Goal: Task Accomplishment & Management: Manage account settings

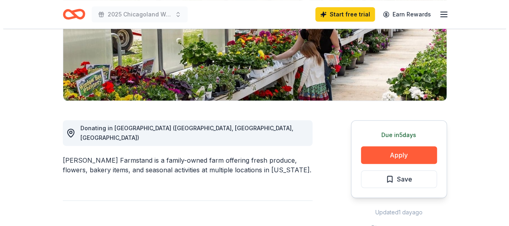
scroll to position [160, 0]
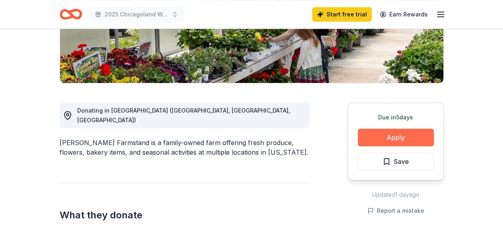
click at [384, 140] on button "Apply" at bounding box center [396, 137] width 76 height 18
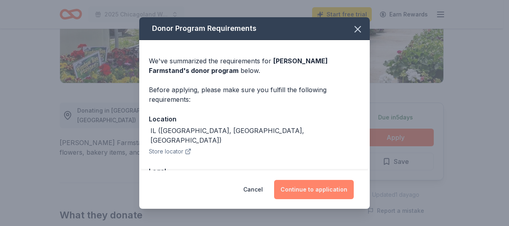
click at [310, 186] on button "Continue to application" at bounding box center [314, 189] width 80 height 19
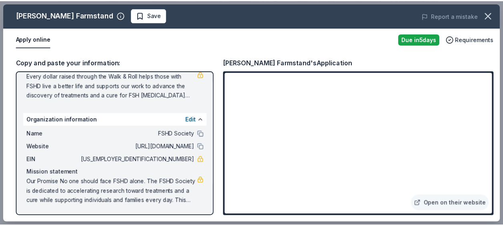
scroll to position [0, 0]
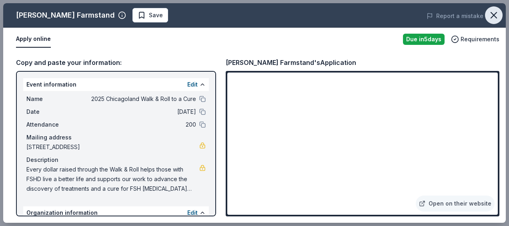
click at [491, 20] on icon "button" at bounding box center [493, 15] width 11 height 11
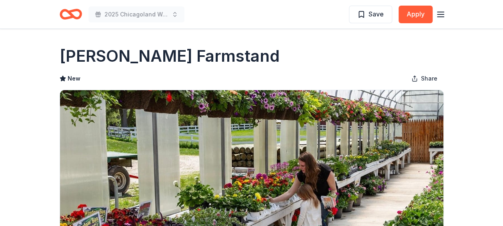
click at [64, 18] on icon "Home" at bounding box center [67, 14] width 12 height 8
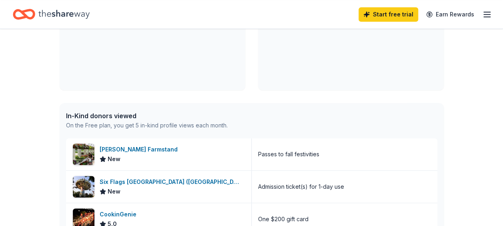
scroll to position [160, 0]
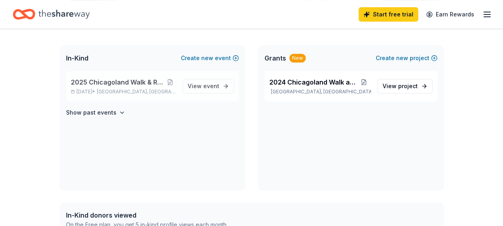
click at [119, 87] on div "2025 Chicagoland Walk & Roll to a Cure [DATE] • [GEOGRAPHIC_DATA], [GEOGRAPHIC_…" at bounding box center [123, 86] width 105 height 18
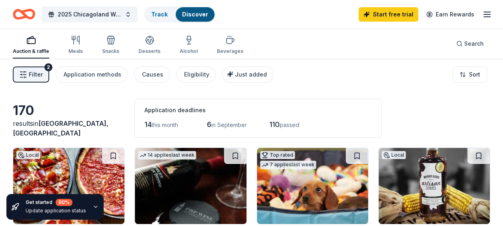
click at [484, 15] on icon "button" at bounding box center [487, 15] width 10 height 10
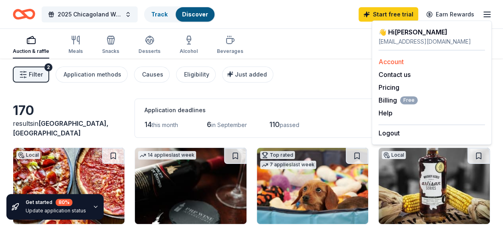
click at [397, 59] on link "Account" at bounding box center [391, 62] width 25 height 8
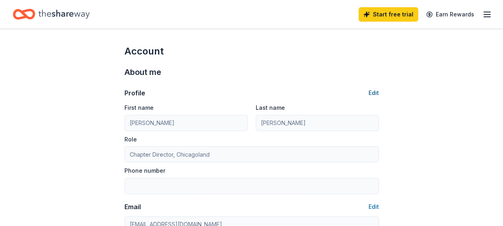
click at [375, 93] on button "Edit" at bounding box center [374, 93] width 10 height 10
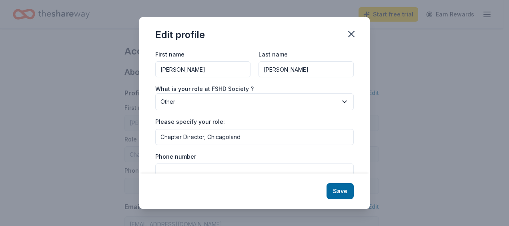
click at [184, 137] on input "Chapter Director, Chicagoland" at bounding box center [254, 137] width 199 height 16
type input "Chapter Co-Director, Chicagoland"
click at [336, 187] on button "Save" at bounding box center [340, 191] width 27 height 16
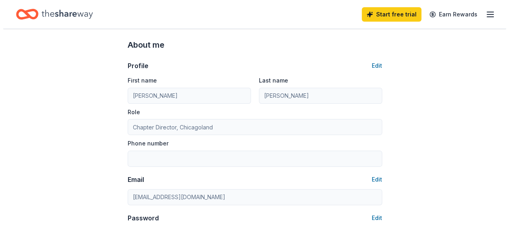
scroll to position [40, 0]
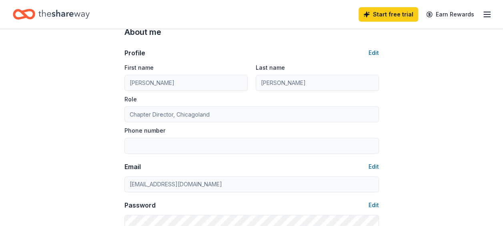
type input "Chapter Co-Director, Chicagoland"
click at [371, 51] on button "Edit" at bounding box center [374, 53] width 10 height 10
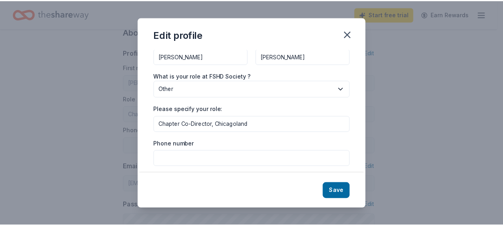
scroll to position [18, 0]
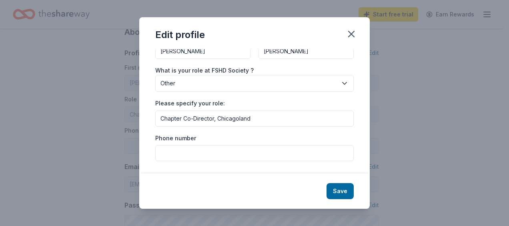
click at [192, 155] on input "Phone number" at bounding box center [254, 153] width 199 height 16
type input "2248750693"
click at [334, 187] on button "Save" at bounding box center [340, 191] width 27 height 16
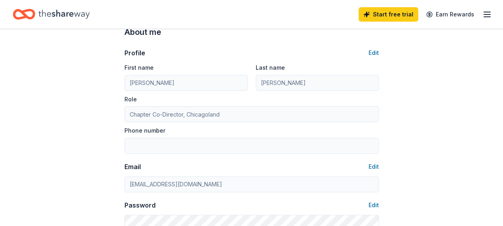
type input "2248750693"
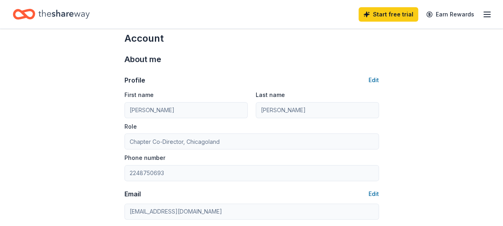
scroll to position [0, 0]
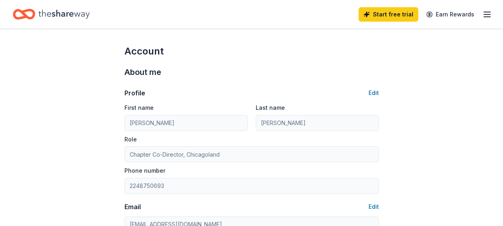
click at [491, 18] on icon "button" at bounding box center [487, 15] width 10 height 10
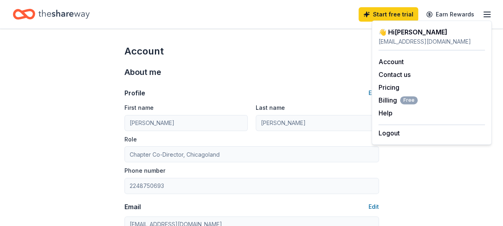
click at [397, 30] on div "👋 Hi [PERSON_NAME]" at bounding box center [432, 32] width 106 height 10
click at [403, 76] on button "Contact us" at bounding box center [395, 75] width 32 height 10
